Goal: Information Seeking & Learning: Learn about a topic

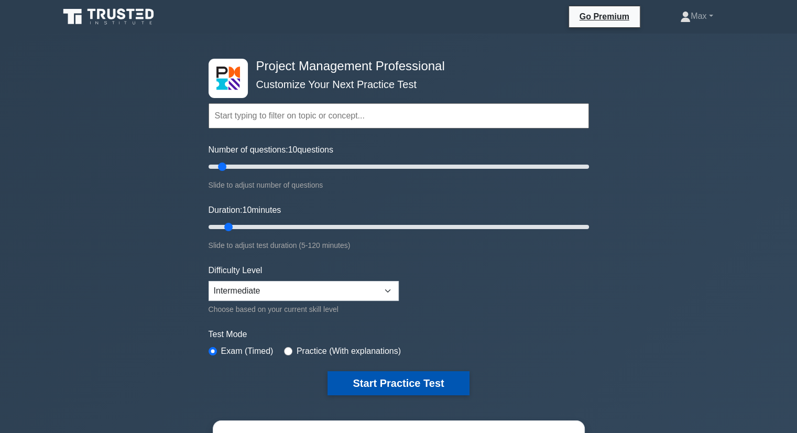
click at [375, 378] on button "Start Practice Test" at bounding box center [399, 383] width 142 height 24
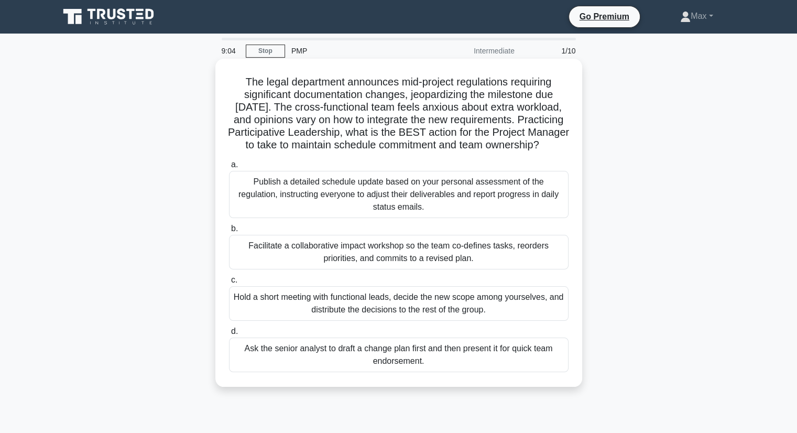
click at [498, 268] on div "Facilitate a collaborative impact workshop so the team co-defines tasks, reorde…" at bounding box center [399, 252] width 340 height 35
click at [229, 232] on input "b. Facilitate a collaborative impact workshop so the team co-defines tasks, reo…" at bounding box center [229, 228] width 0 height 7
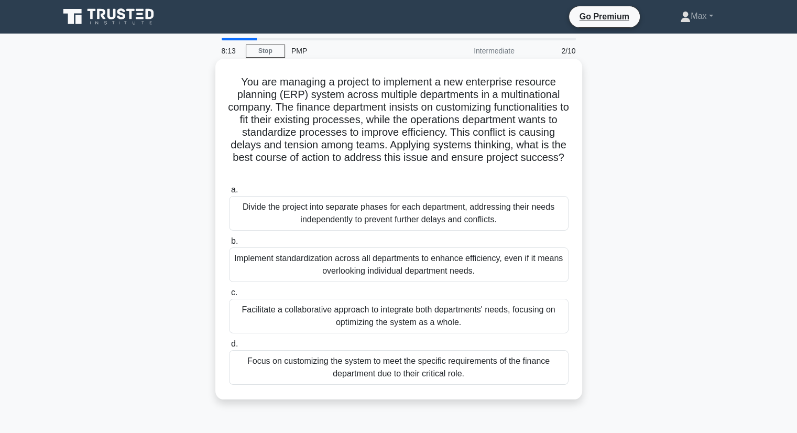
click at [513, 317] on div "Facilitate a collaborative approach to integrate both departments' needs, focus…" at bounding box center [399, 316] width 340 height 35
click at [229, 296] on input "c. Facilitate a collaborative approach to integrate both departments' needs, fo…" at bounding box center [229, 292] width 0 height 7
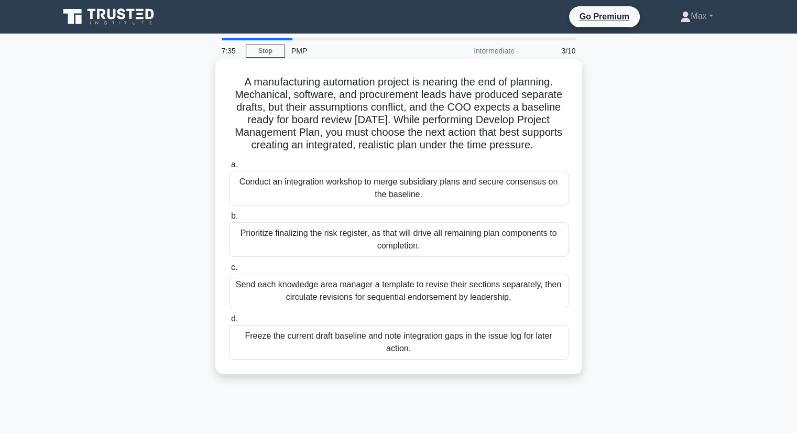
click at [426, 193] on div "Conduct an integration workshop to merge subsidiary plans and secure consensus …" at bounding box center [399, 188] width 340 height 35
click at [229, 168] on input "a. Conduct an integration workshop to merge subsidiary plans and secure consens…" at bounding box center [229, 164] width 0 height 7
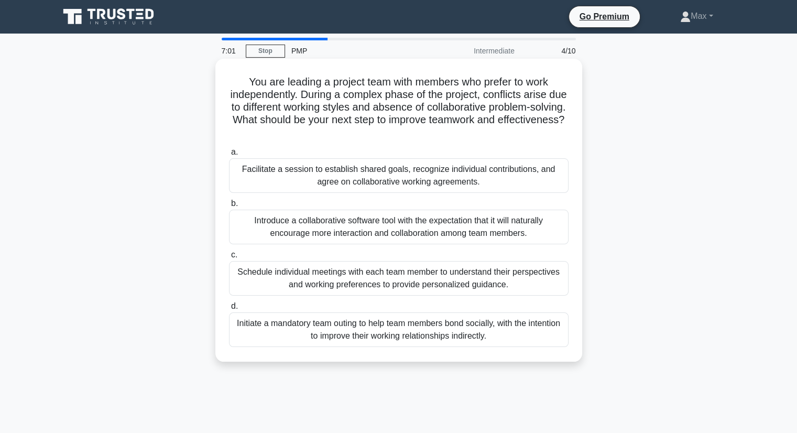
click at [518, 179] on div "Facilitate a session to establish shared goals, recognize individual contributi…" at bounding box center [399, 175] width 340 height 35
click at [229, 156] on input "a. Facilitate a session to establish shared goals, recognize individual contrib…" at bounding box center [229, 152] width 0 height 7
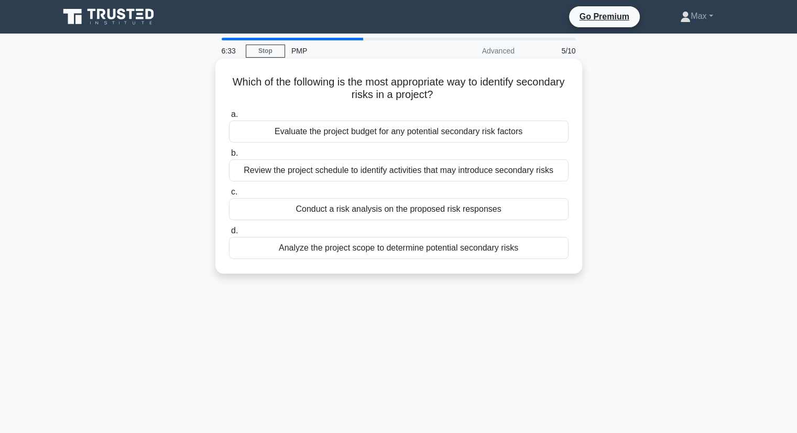
click at [419, 250] on div "Analyze the project scope to determine potential secondary risks" at bounding box center [399, 248] width 340 height 22
click at [229, 234] on input "d. Analyze the project scope to determine potential secondary risks" at bounding box center [229, 230] width 0 height 7
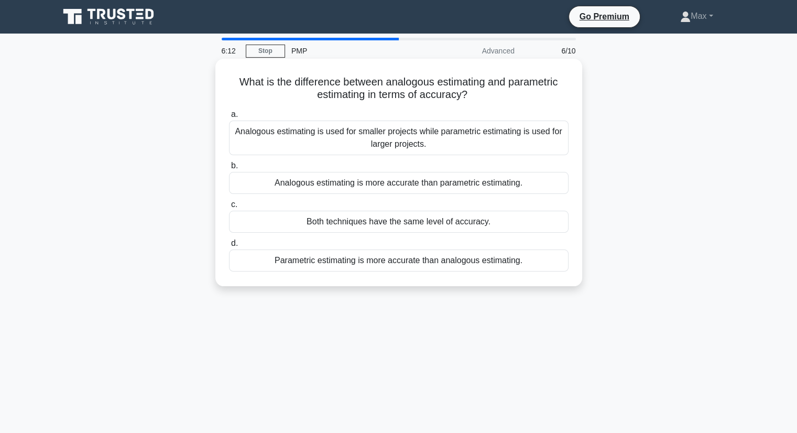
click at [457, 149] on div "Analogous estimating is used for smaller projects while parametric estimating i…" at bounding box center [399, 138] width 340 height 35
click at [229, 118] on input "a. Analogous estimating is used for smaller projects while parametric estimatin…" at bounding box center [229, 114] width 0 height 7
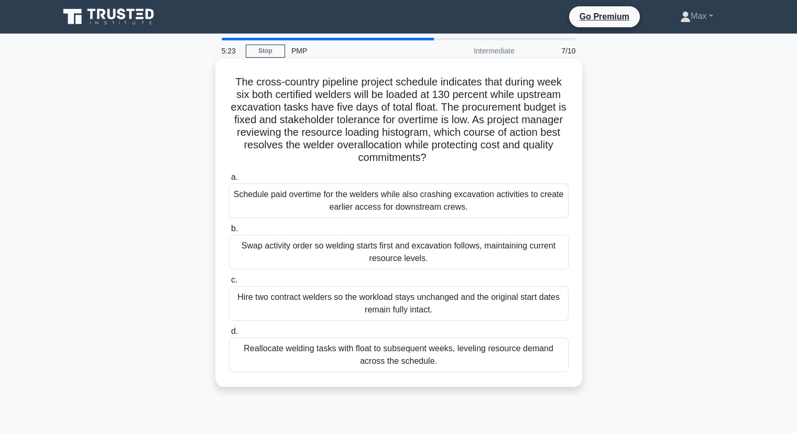
click at [487, 357] on div "Reallocate welding tasks with float to subsequent weeks, leveling resource dema…" at bounding box center [399, 355] width 340 height 35
click at [229, 335] on input "d. Reallocate welding tasks with float to subsequent weeks, leveling resource d…" at bounding box center [229, 331] width 0 height 7
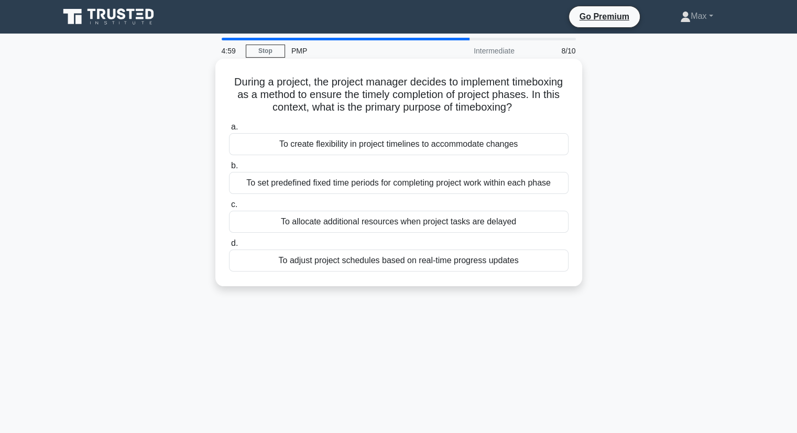
click at [490, 185] on div "To set predefined fixed time periods for completing project work within each ph…" at bounding box center [399, 183] width 340 height 22
click at [229, 169] on input "b. To set predefined fixed time periods for completing project work within each…" at bounding box center [229, 165] width 0 height 7
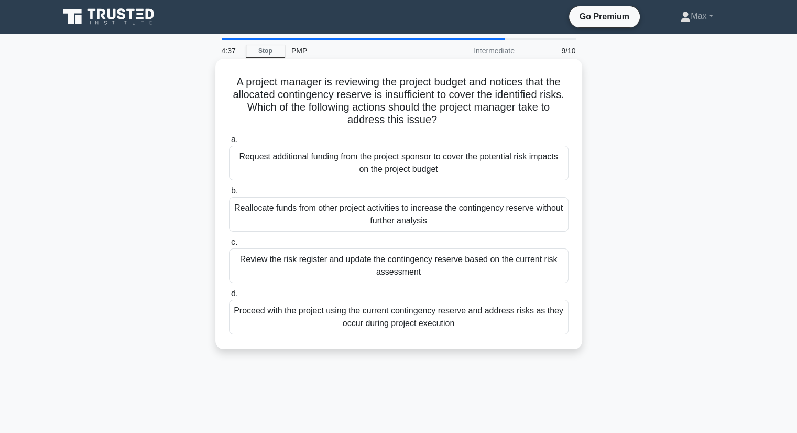
click at [449, 277] on div "Review the risk register and update the contingency reserve based on the curren…" at bounding box center [399, 265] width 340 height 35
click at [229, 246] on input "c. Review the risk register and update the contingency reserve based on the cur…" at bounding box center [229, 242] width 0 height 7
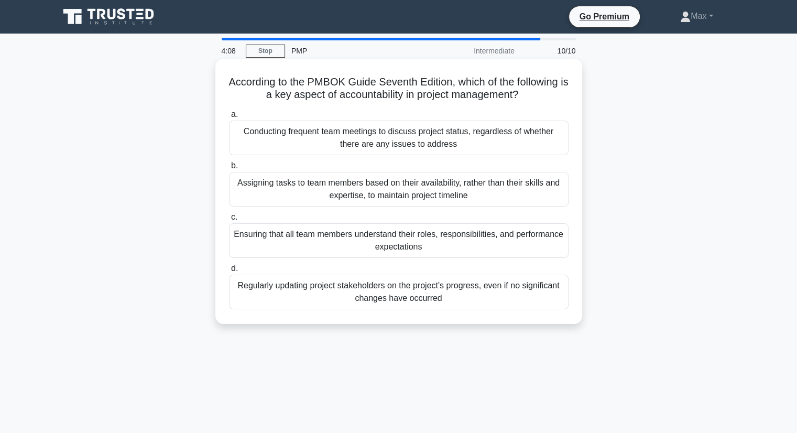
click at [485, 242] on div "Ensuring that all team members understand their roles, responsibilities, and pe…" at bounding box center [399, 240] width 340 height 35
click at [229, 221] on input "c. Ensuring that all team members understand their roles, responsibilities, and…" at bounding box center [229, 217] width 0 height 7
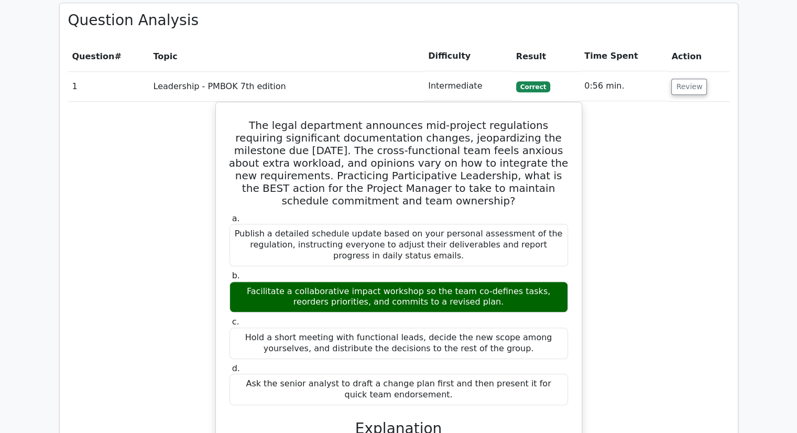
scroll to position [839, 0]
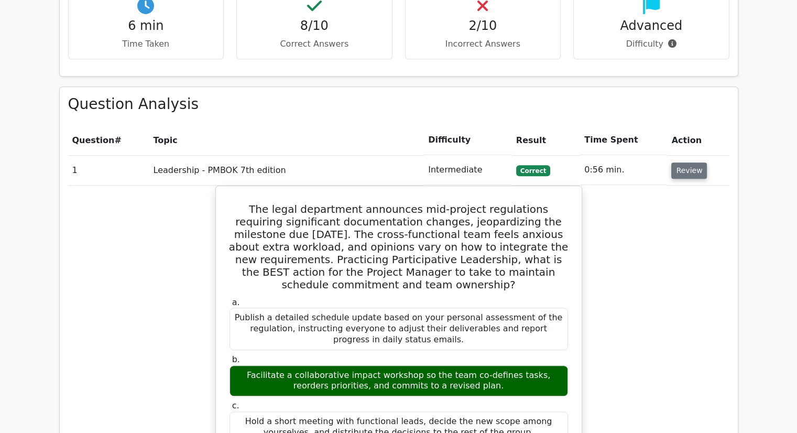
click at [692, 162] on button "Review" at bounding box center [689, 170] width 36 height 16
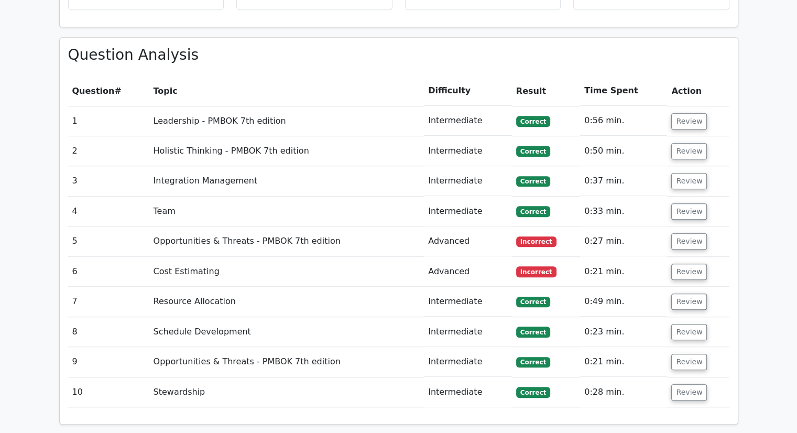
scroll to position [943, 0]
